Goal: Task Accomplishment & Management: Complete application form

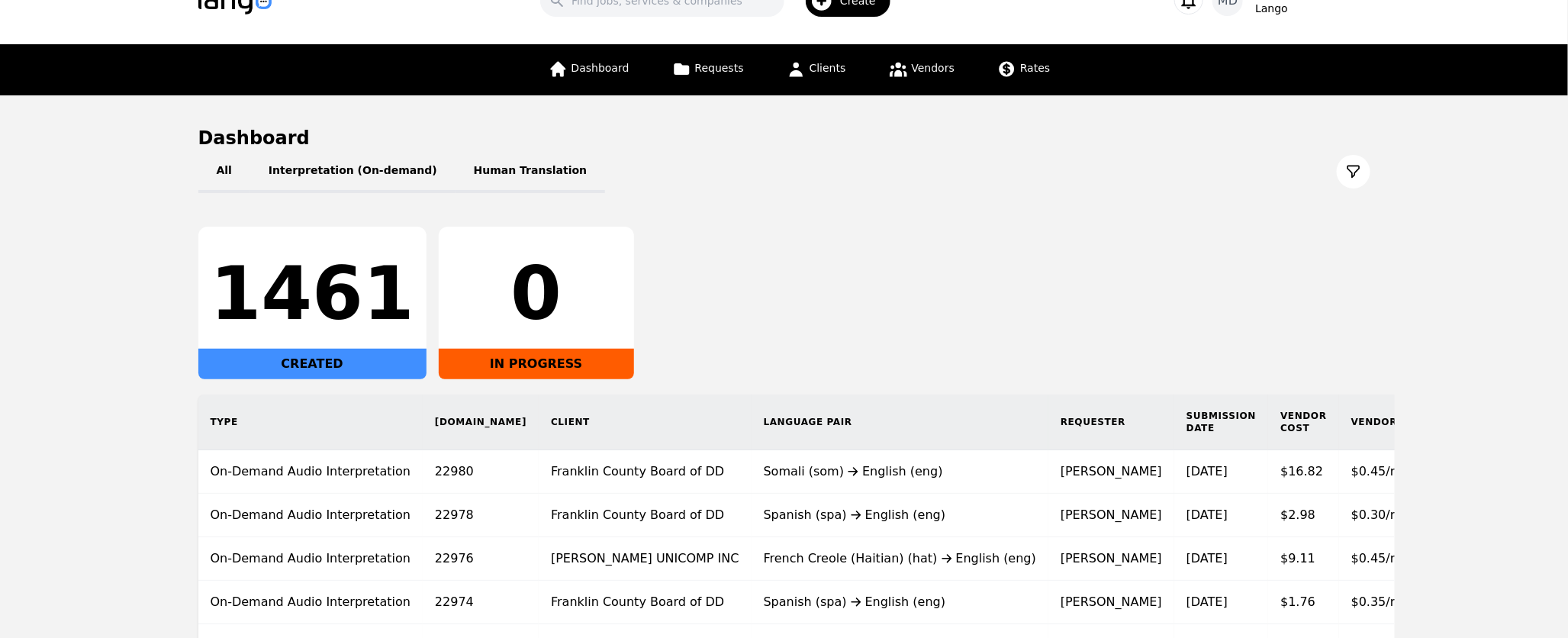
scroll to position [54, 0]
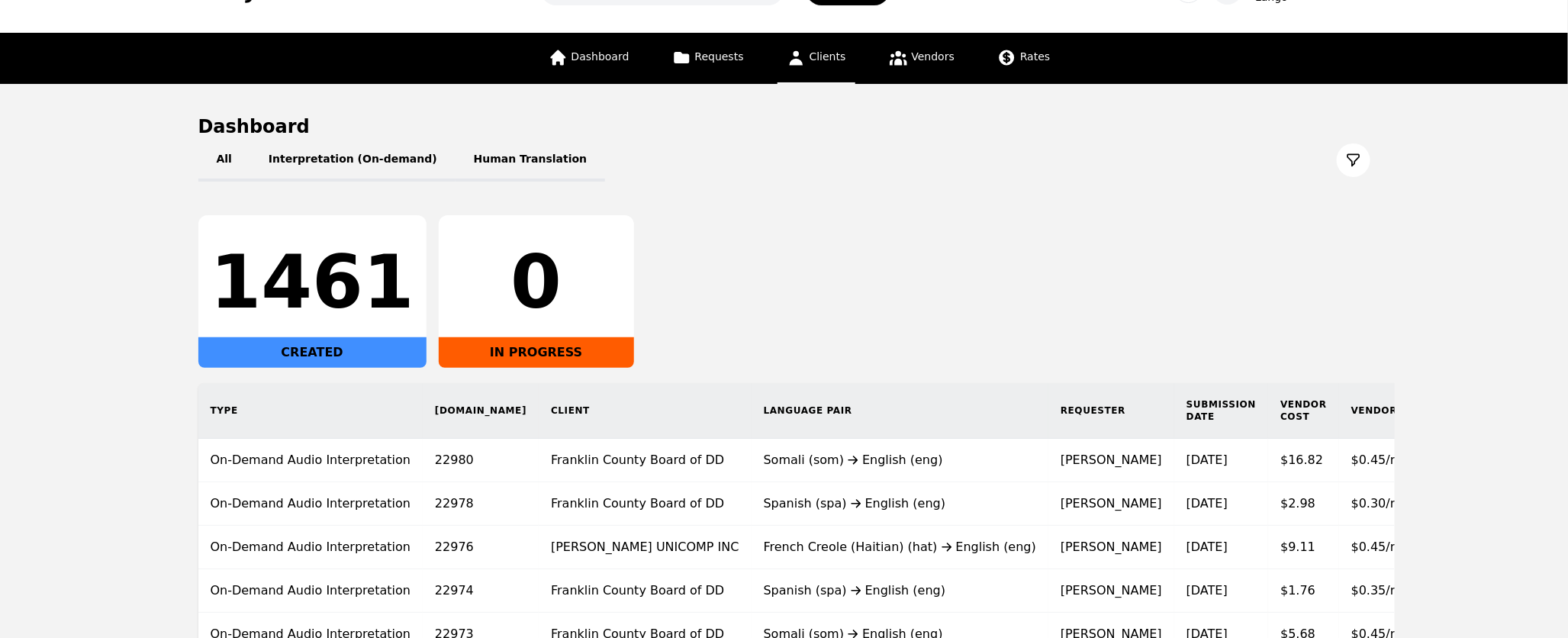
click at [823, 63] on link "Clients" at bounding box center [816, 58] width 78 height 51
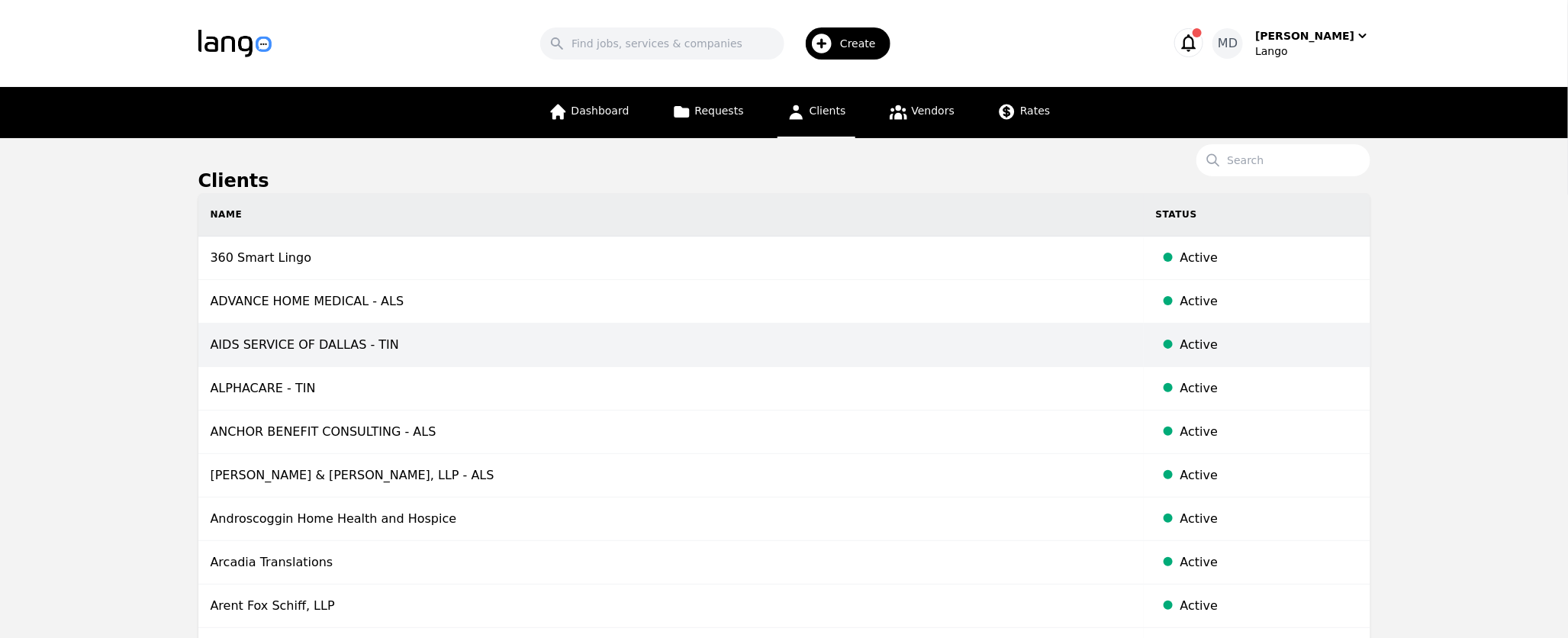
click at [368, 355] on td "AIDS SERVICE OF DALLAS - TIN" at bounding box center [671, 345] width 945 height 44
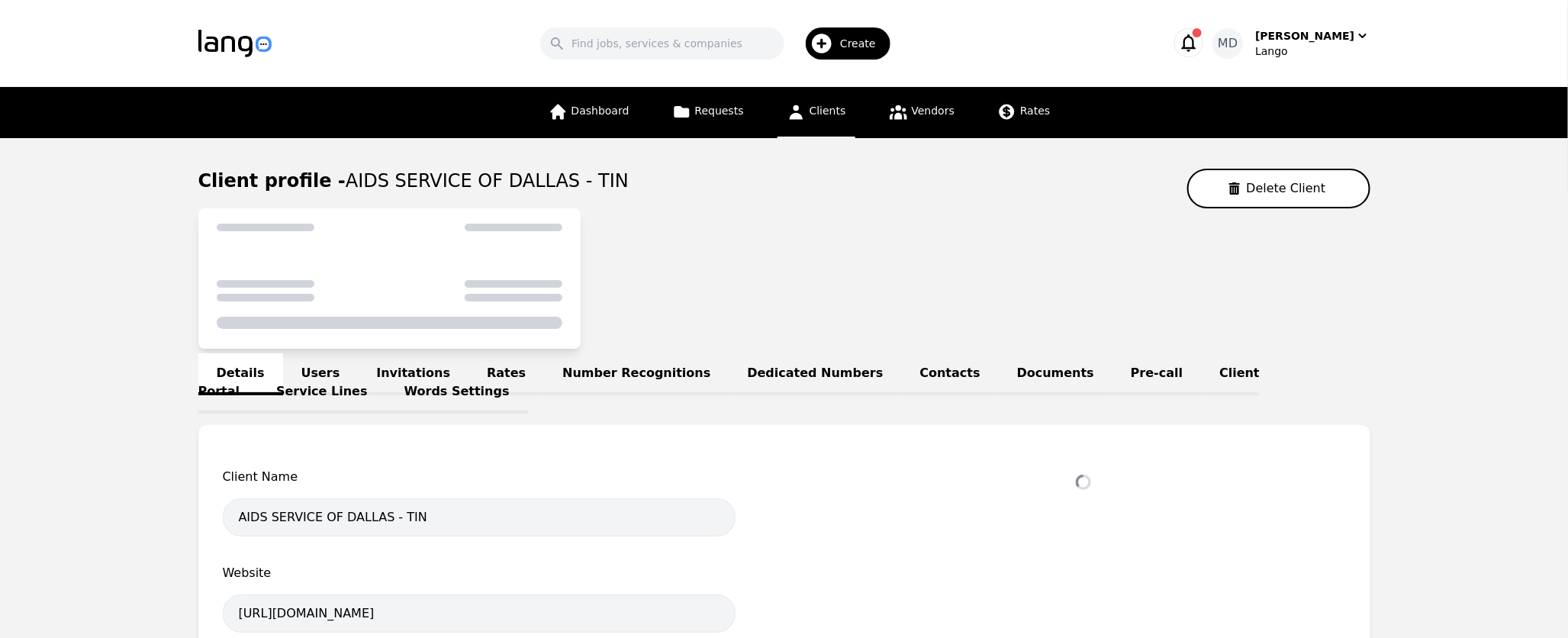
select select "active"
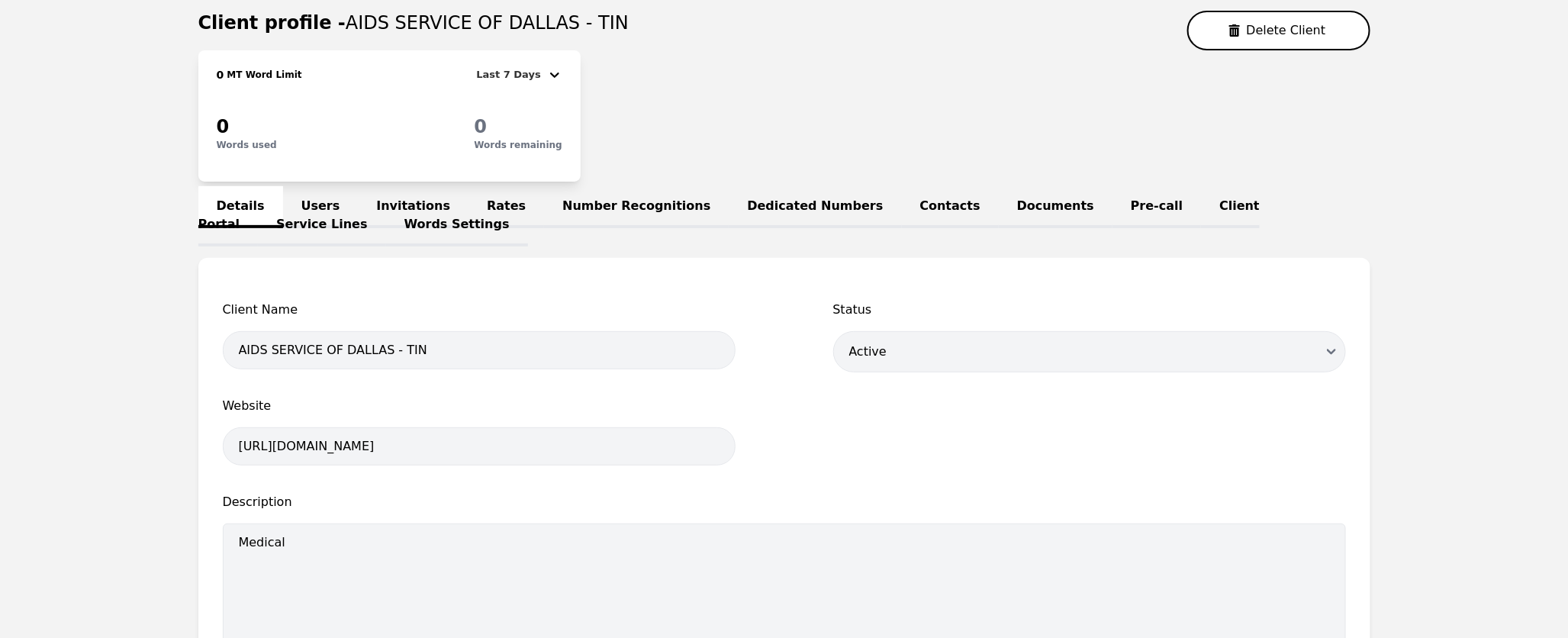
scroll to position [160, 0]
click at [1112, 200] on link "Pre-call" at bounding box center [1156, 205] width 89 height 42
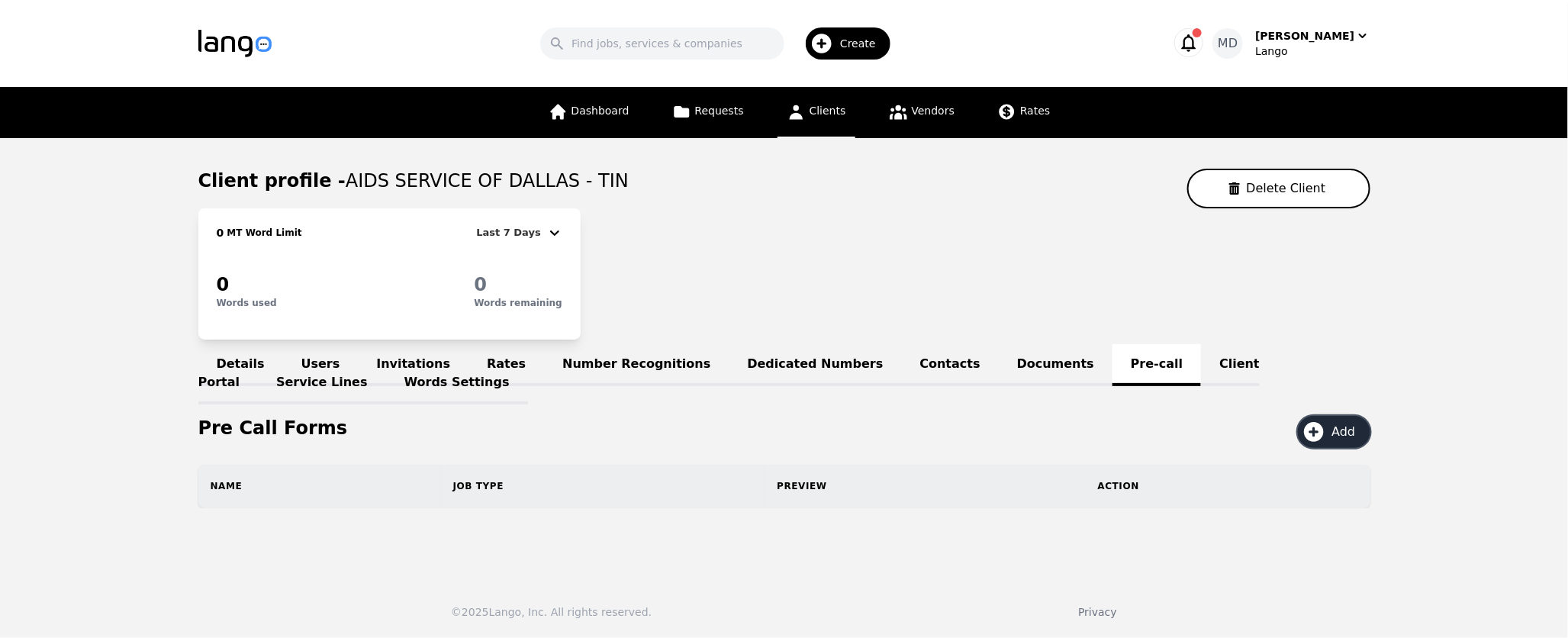
click at [1339, 427] on span "Add" at bounding box center [1348, 432] width 34 height 18
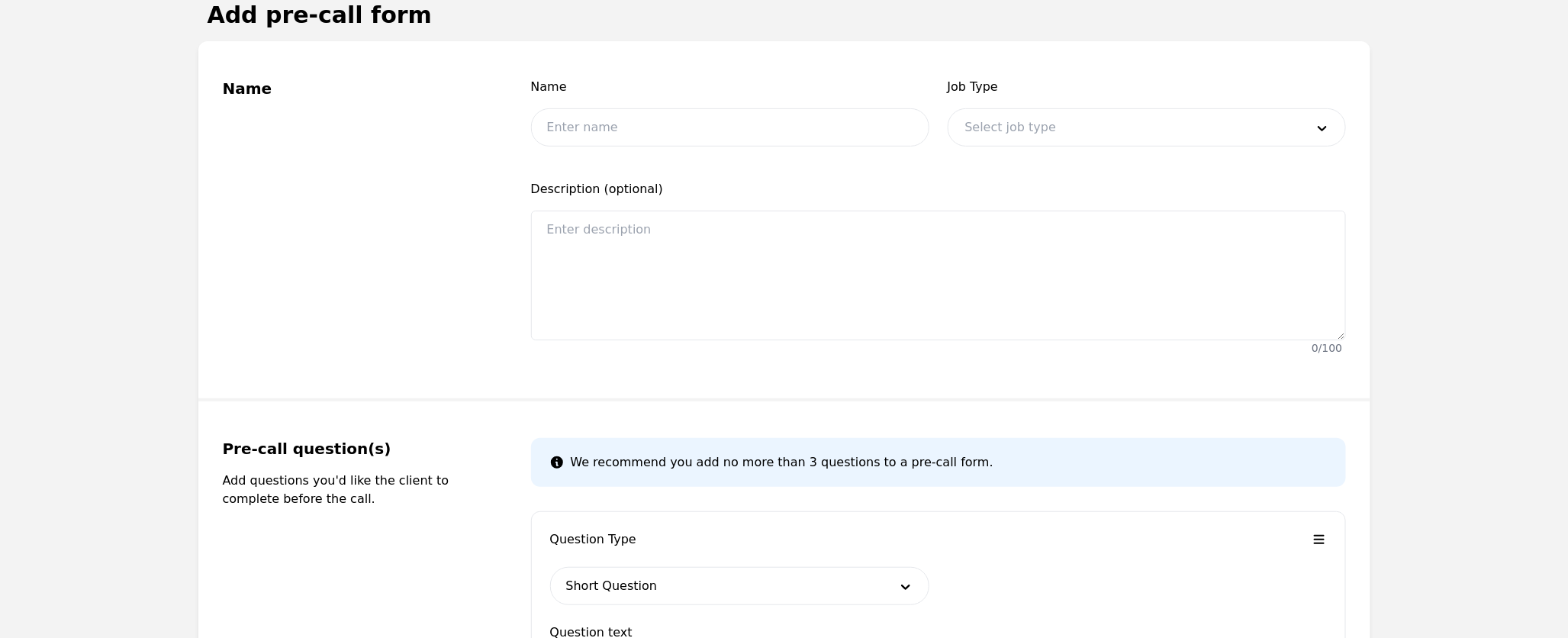
scroll to position [200, 0]
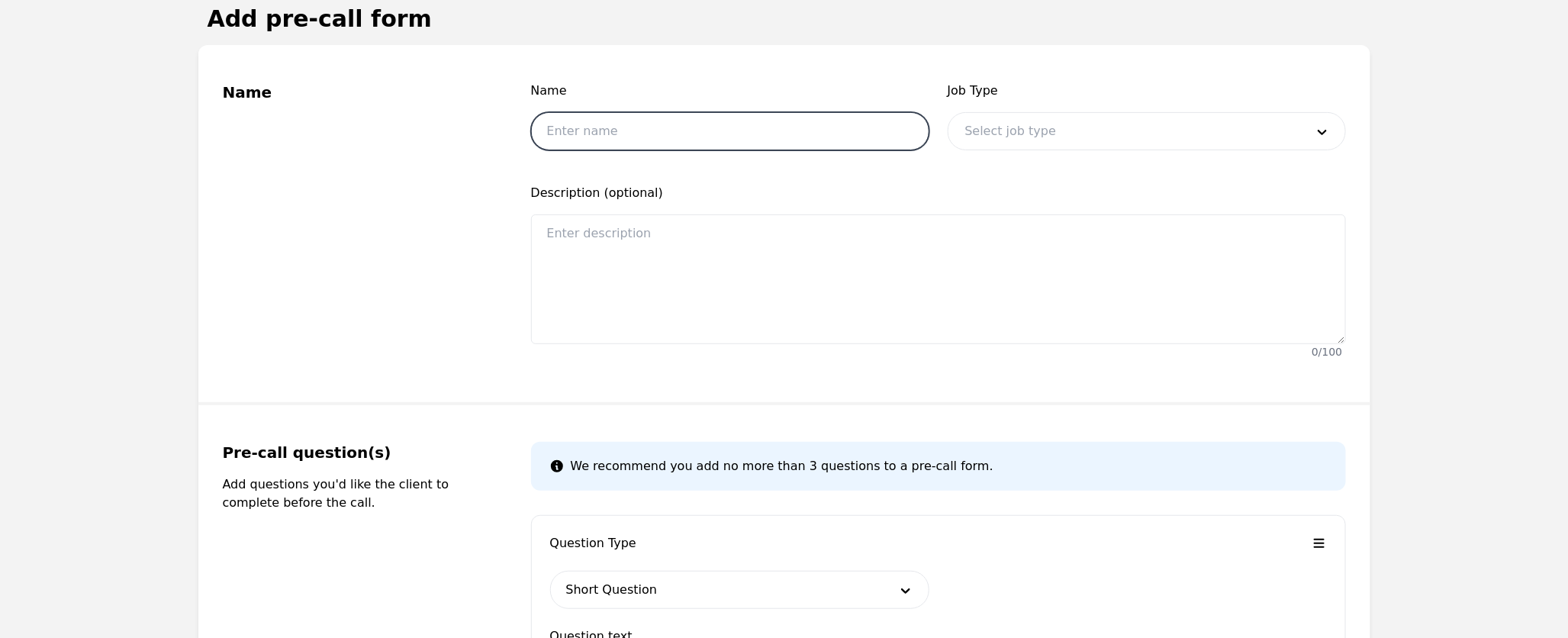
click at [688, 124] on input "text" at bounding box center [729, 131] width 398 height 38
type input "Department"
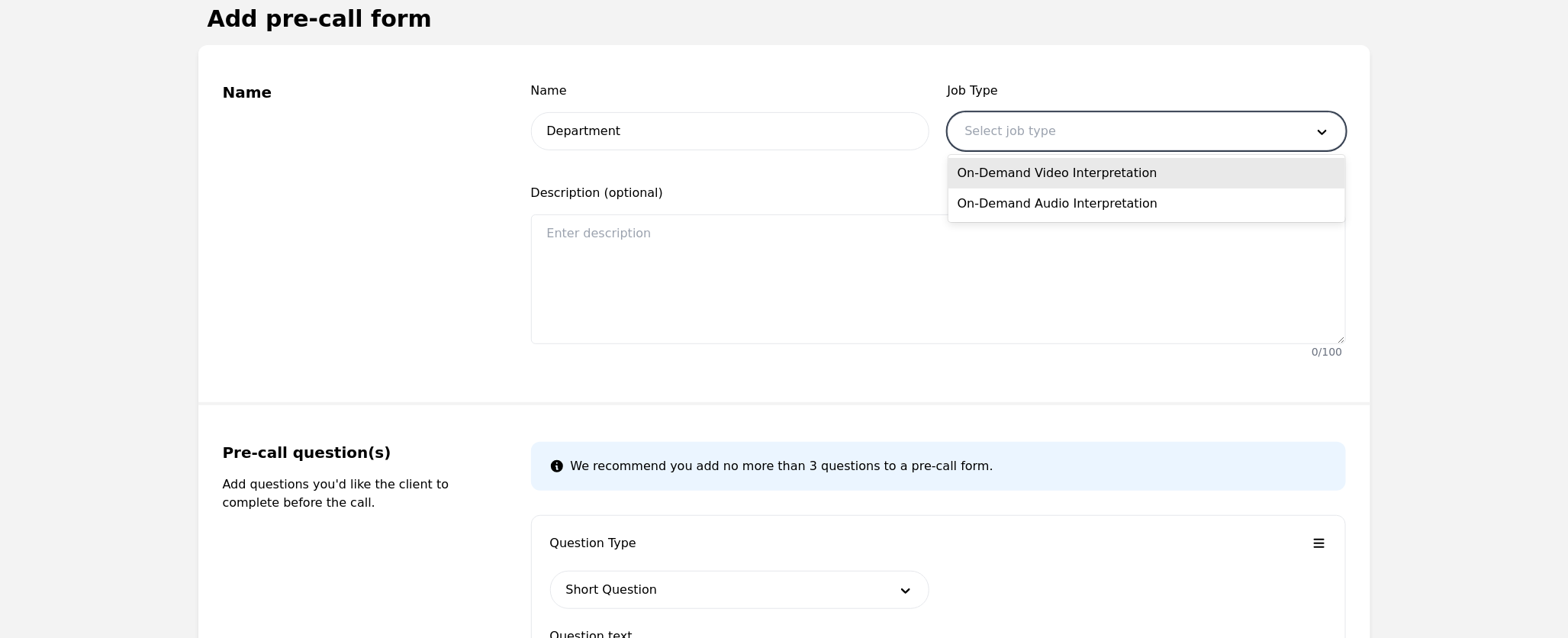
click at [1044, 131] on div at bounding box center [1124, 132] width 350 height 37
click at [1075, 178] on div "On-Demand Video Interpretation" at bounding box center [1146, 173] width 397 height 30
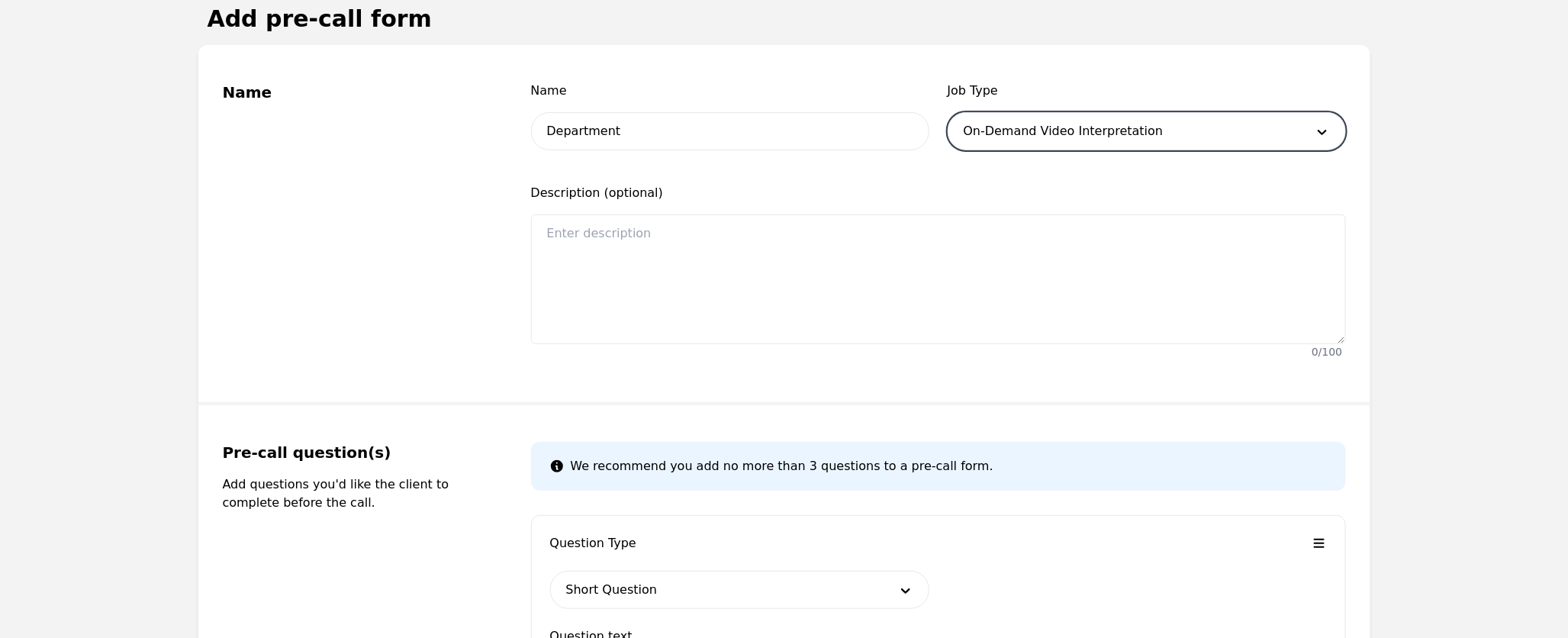
click at [1086, 132] on div at bounding box center [1124, 132] width 350 height 37
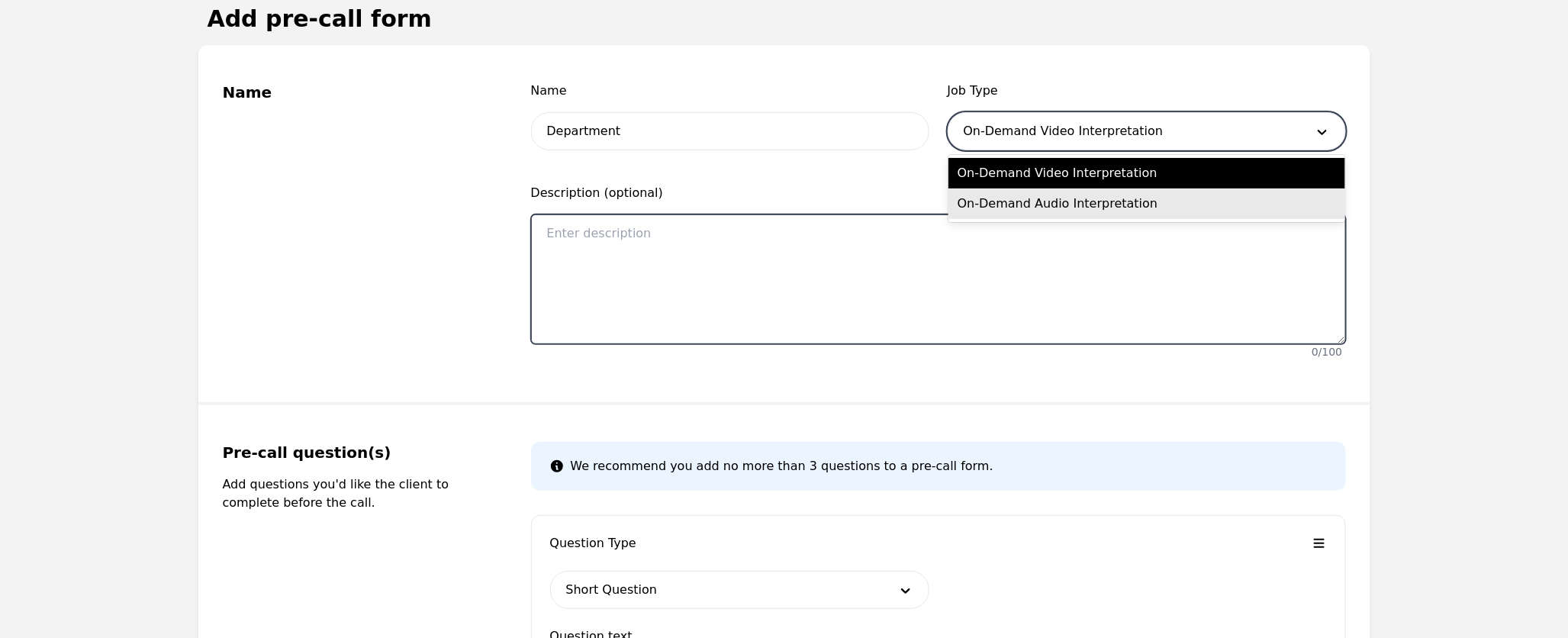
click at [1057, 278] on textarea at bounding box center [938, 279] width 815 height 130
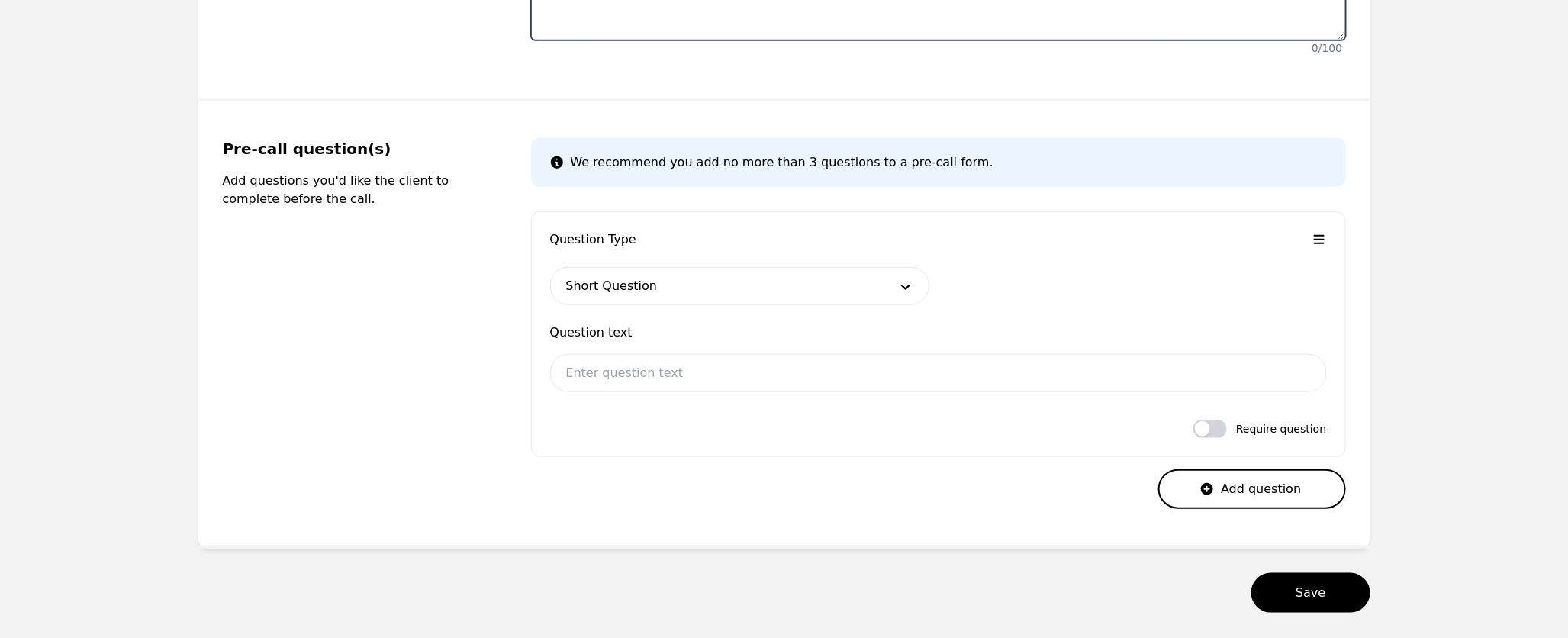
scroll to position [504, 0]
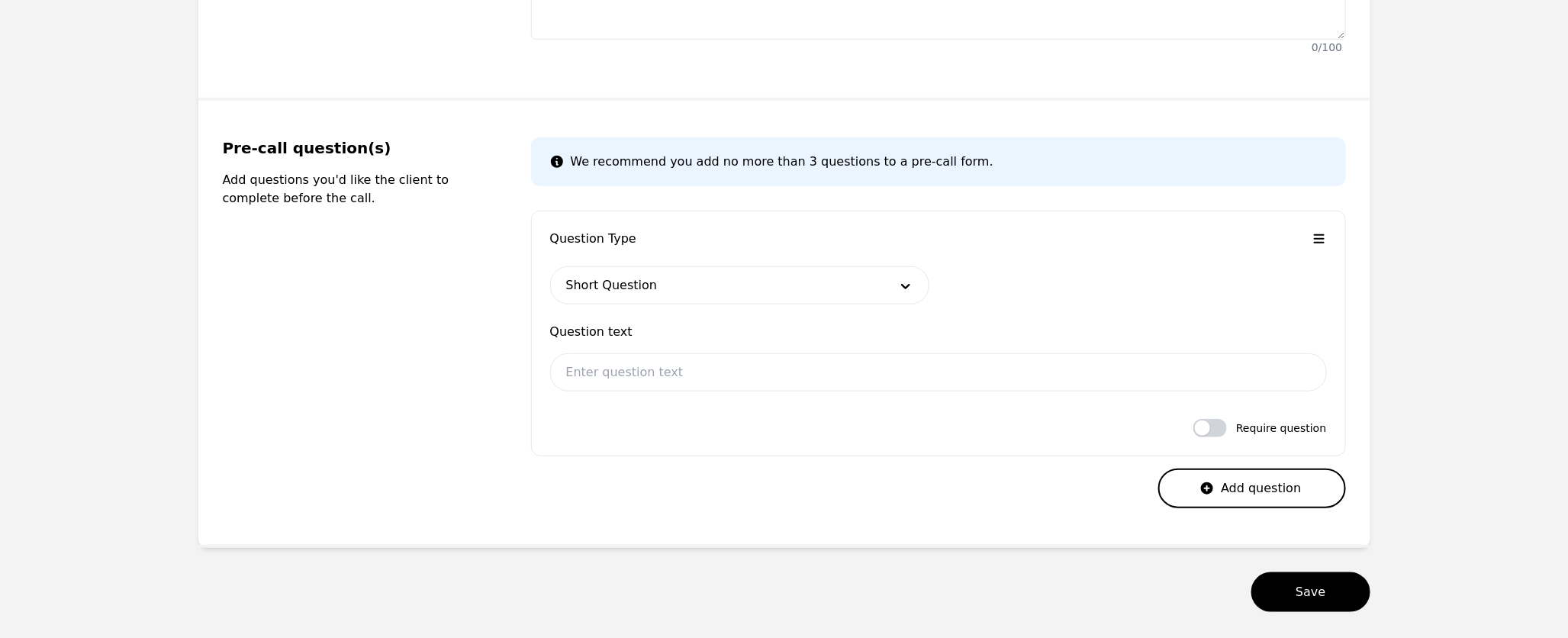
click at [666, 289] on div at bounding box center [717, 285] width 332 height 37
click at [1412, 273] on main "Back Add pre-call form Name Name Department Job Type On-Demand Video Interpreta…" at bounding box center [784, 137] width 1568 height 1009
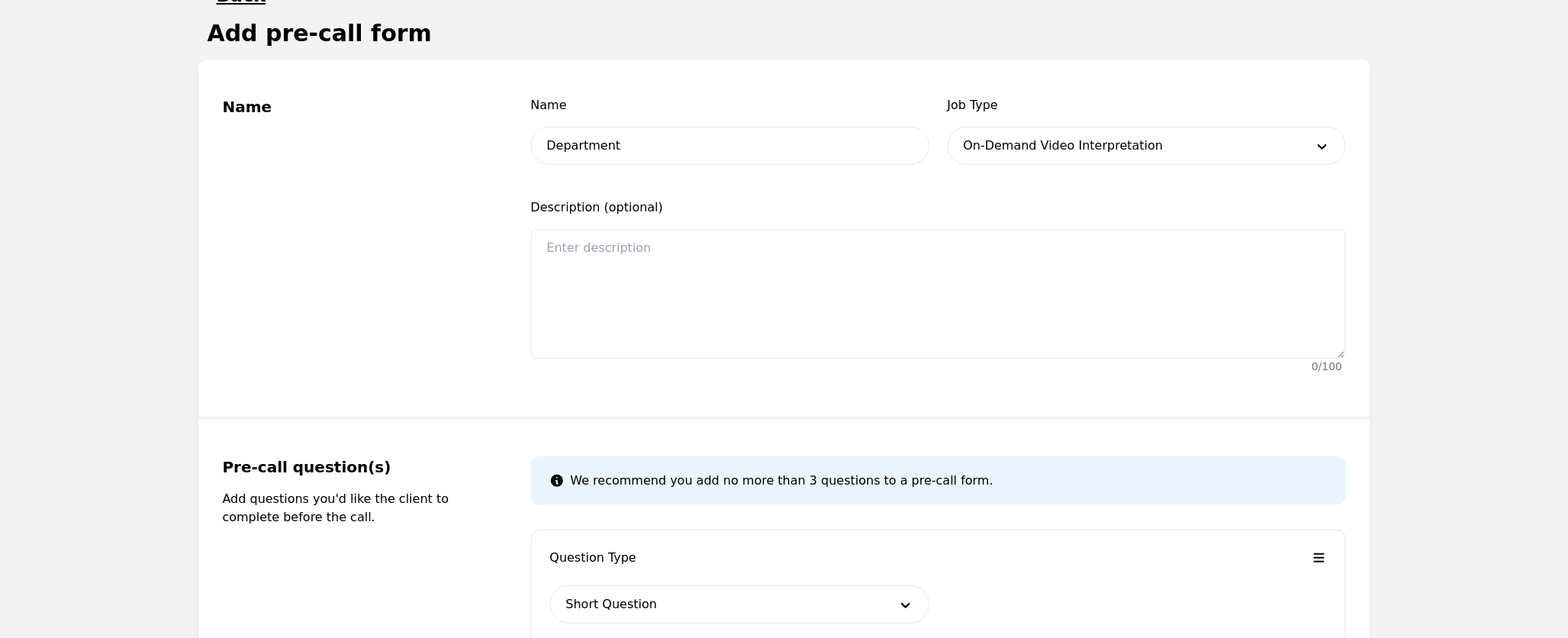
scroll to position [0, 0]
